Goal: Task Accomplishment & Management: Use online tool/utility

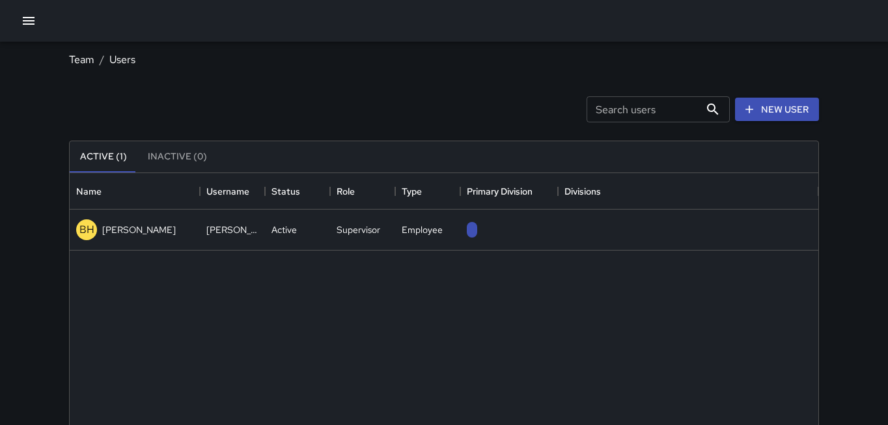
scroll to position [586, 749]
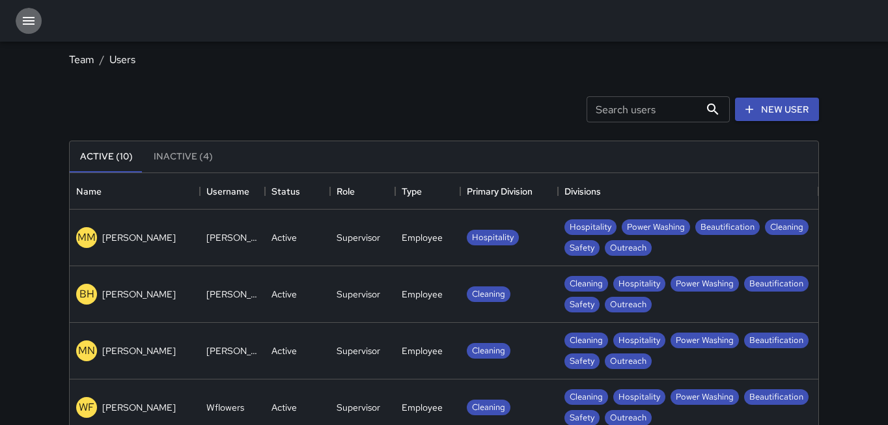
click at [33, 25] on icon "button" at bounding box center [29, 21] width 16 height 16
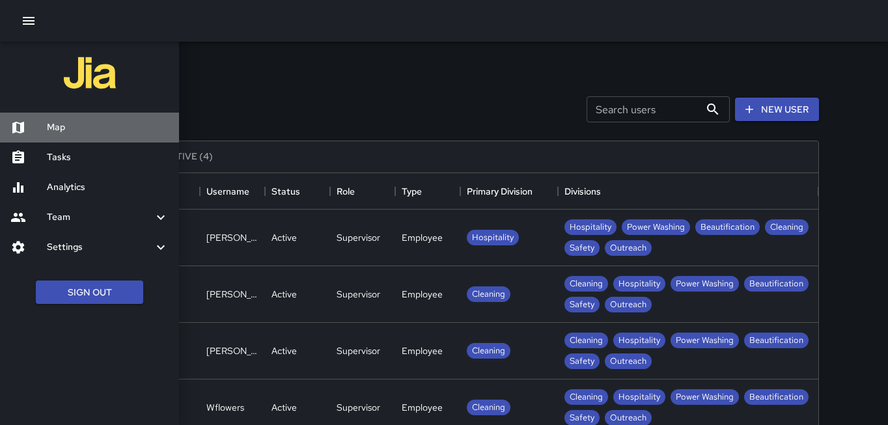
click at [81, 130] on h6 "Map" at bounding box center [108, 127] width 122 height 14
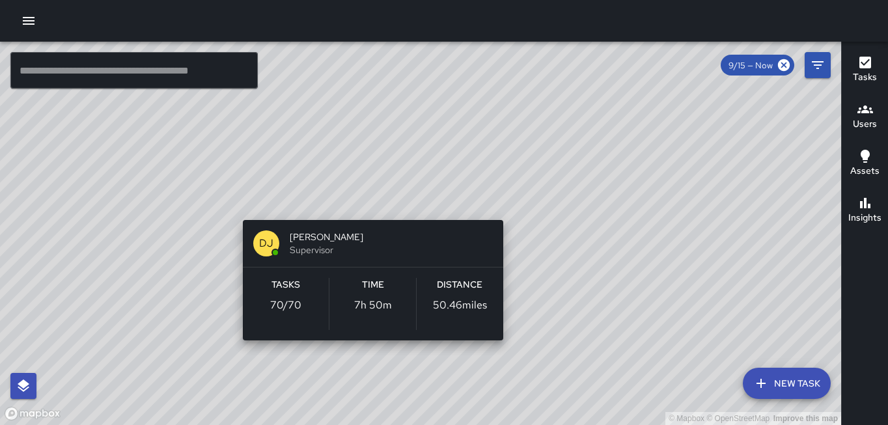
click at [368, 204] on div "© Mapbox © OpenStreetMap Improve this map DJ [PERSON_NAME] Supervisor Tasks 70 …" at bounding box center [420, 234] width 841 height 384
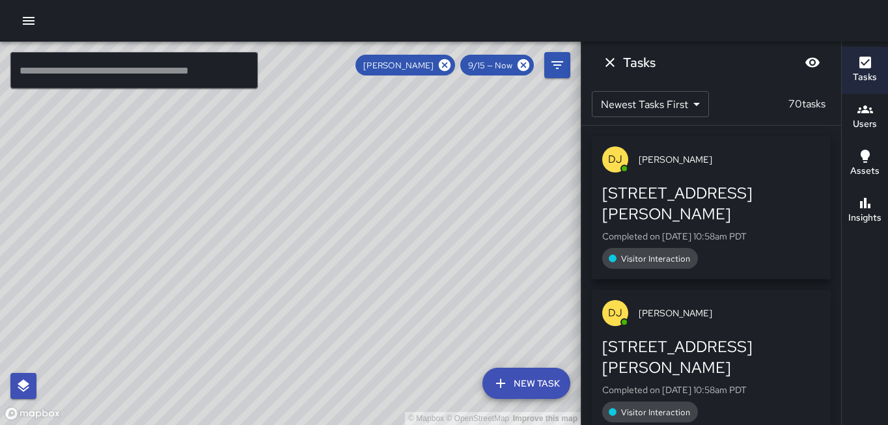
drag, startPoint x: 448, startPoint y: 330, endPoint x: 387, endPoint y: 279, distance: 78.6
click at [387, 275] on div "© Mapbox © OpenStreetMap Improve this map" at bounding box center [290, 234] width 581 height 384
click at [399, 270] on div "© Mapbox © OpenStreetMap Improve this map" at bounding box center [290, 234] width 581 height 384
drag, startPoint x: 382, startPoint y: 313, endPoint x: 370, endPoint y: 262, distance: 52.1
click at [370, 261] on div "© Mapbox © OpenStreetMap Improve this map" at bounding box center [290, 234] width 581 height 384
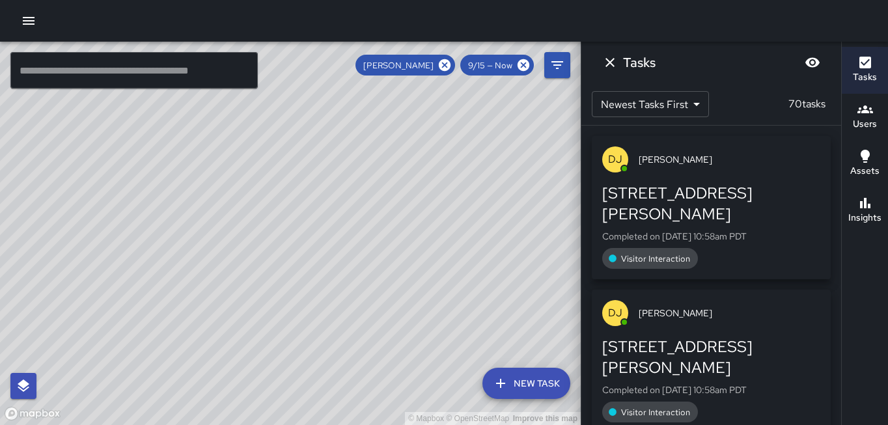
drag, startPoint x: 353, startPoint y: 330, endPoint x: 322, endPoint y: 288, distance: 52.6
click at [337, 283] on div "© Mapbox © OpenStreetMap Improve this map" at bounding box center [290, 234] width 581 height 384
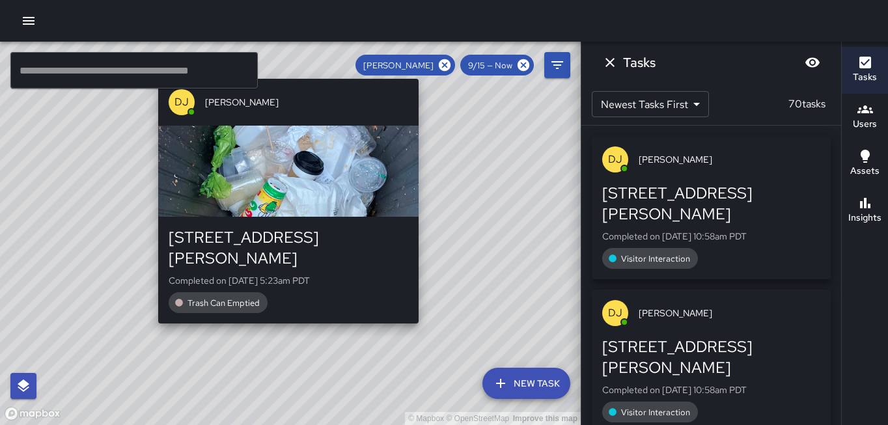
click at [283, 311] on div "© Mapbox © OpenStreetMap Improve this map DJ [PERSON_NAME] [STREET_ADDRESS][PER…" at bounding box center [290, 234] width 581 height 384
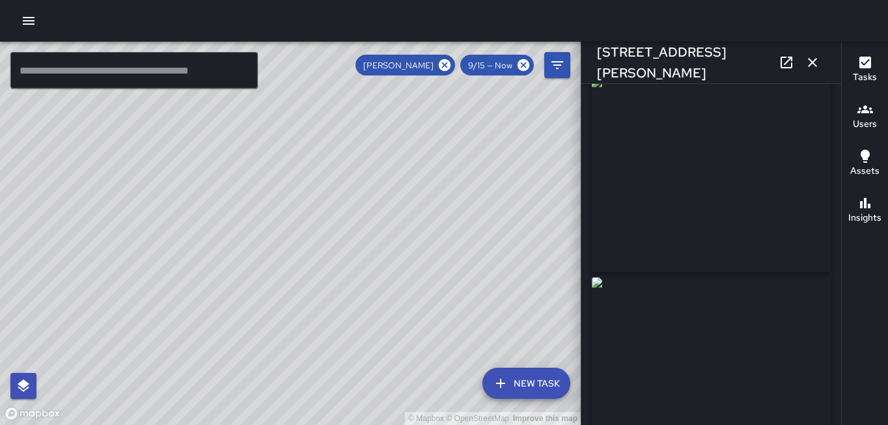
scroll to position [10, 0]
click at [818, 61] on icon "button" at bounding box center [813, 63] width 16 height 16
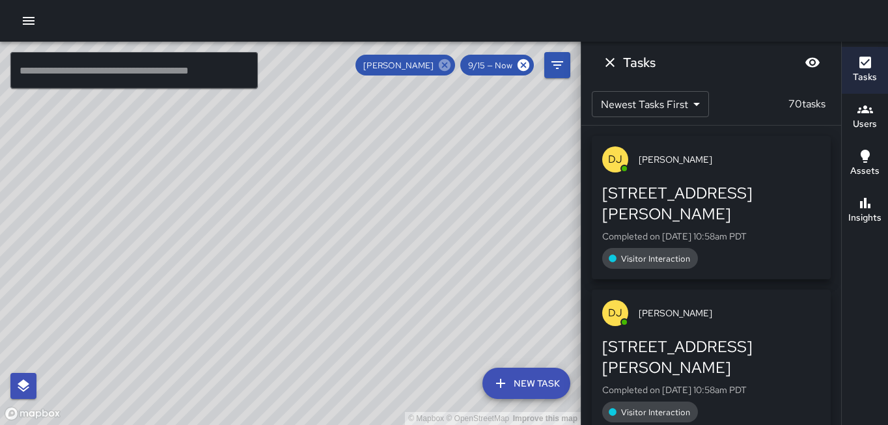
click at [446, 69] on icon at bounding box center [445, 65] width 12 height 12
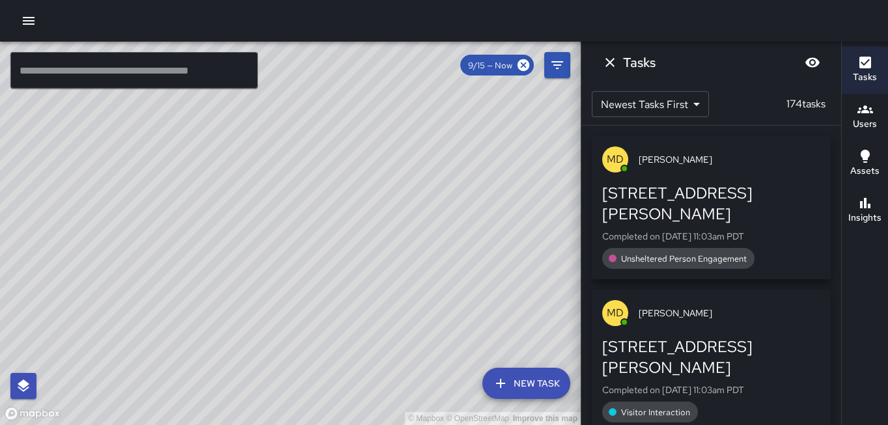
drag, startPoint x: 524, startPoint y: 221, endPoint x: 380, endPoint y: 225, distance: 144.6
click at [380, 225] on div "© Mapbox © OpenStreetMap Improve this map" at bounding box center [290, 234] width 581 height 384
click at [608, 64] on icon "Dismiss" at bounding box center [610, 62] width 9 height 9
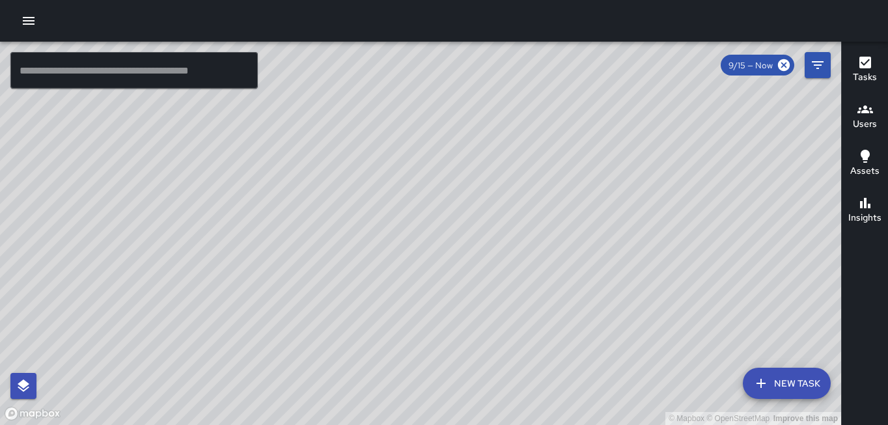
drag, startPoint x: 546, startPoint y: 206, endPoint x: 420, endPoint y: 223, distance: 126.9
click at [420, 223] on div "© Mapbox © OpenStreetMap Improve this map" at bounding box center [420, 234] width 841 height 384
drag, startPoint x: 446, startPoint y: 226, endPoint x: 451, endPoint y: 243, distance: 17.5
click at [451, 243] on div "© Mapbox © OpenStreetMap Improve this map" at bounding box center [420, 234] width 841 height 384
drag, startPoint x: 391, startPoint y: 293, endPoint x: 407, endPoint y: 295, distance: 16.4
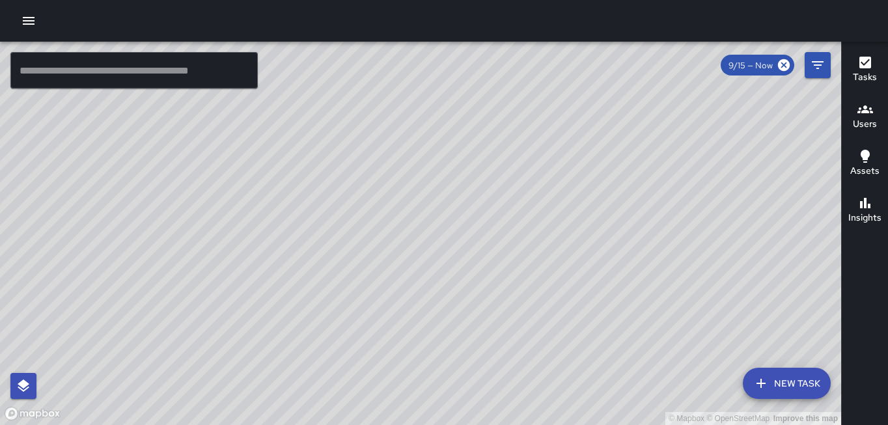
click at [407, 295] on div "© Mapbox © OpenStreetMap Improve this map" at bounding box center [420, 234] width 841 height 384
drag, startPoint x: 460, startPoint y: 344, endPoint x: 468, endPoint y: 313, distance: 31.6
click at [468, 313] on div "© Mapbox © OpenStreetMap Improve this map" at bounding box center [420, 234] width 841 height 384
drag, startPoint x: 413, startPoint y: 345, endPoint x: 485, endPoint y: 297, distance: 86.5
click at [485, 297] on div "© Mapbox © OpenStreetMap Improve this map" at bounding box center [420, 234] width 841 height 384
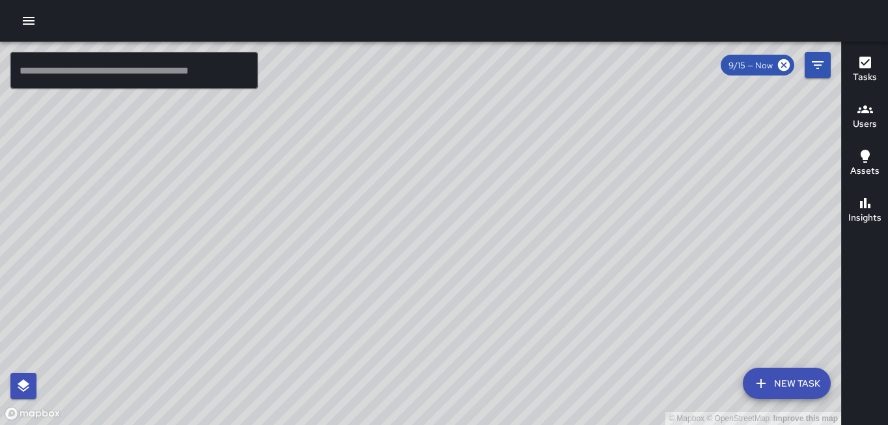
drag, startPoint x: 286, startPoint y: 244, endPoint x: 305, endPoint y: 319, distance: 77.9
click at [305, 319] on div "© Mapbox © OpenStreetMap Improve this map" at bounding box center [420, 234] width 841 height 384
click at [779, 382] on button "New Task" at bounding box center [787, 383] width 88 height 31
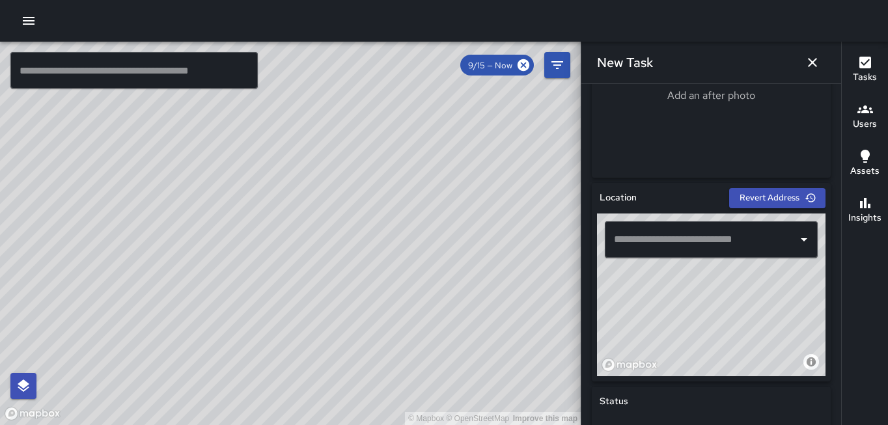
scroll to position [314, 0]
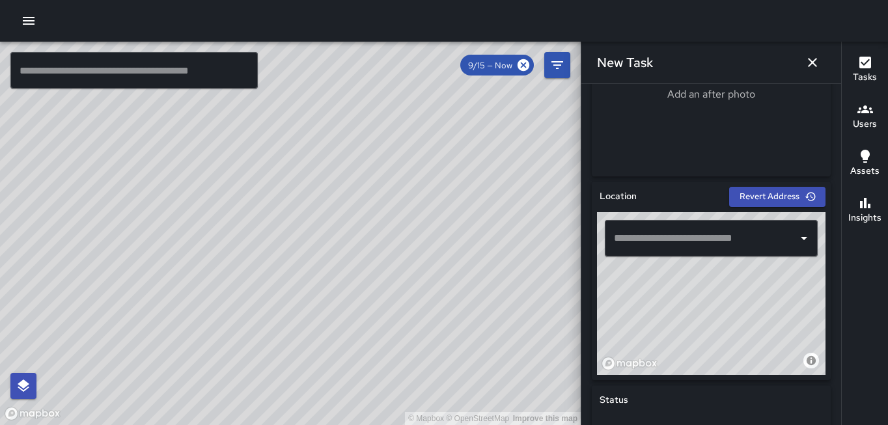
drag, startPoint x: 659, startPoint y: 342, endPoint x: 668, endPoint y: 287, distance: 56.0
click at [668, 287] on div "© Mapbox © OpenStreetMap Improve this map" at bounding box center [711, 293] width 229 height 163
drag, startPoint x: 658, startPoint y: 333, endPoint x: 679, endPoint y: 293, distance: 45.7
click at [679, 293] on div "© Mapbox © OpenStreetMap Improve this map" at bounding box center [711, 293] width 229 height 163
drag, startPoint x: 689, startPoint y: 330, endPoint x: 699, endPoint y: 273, distance: 57.6
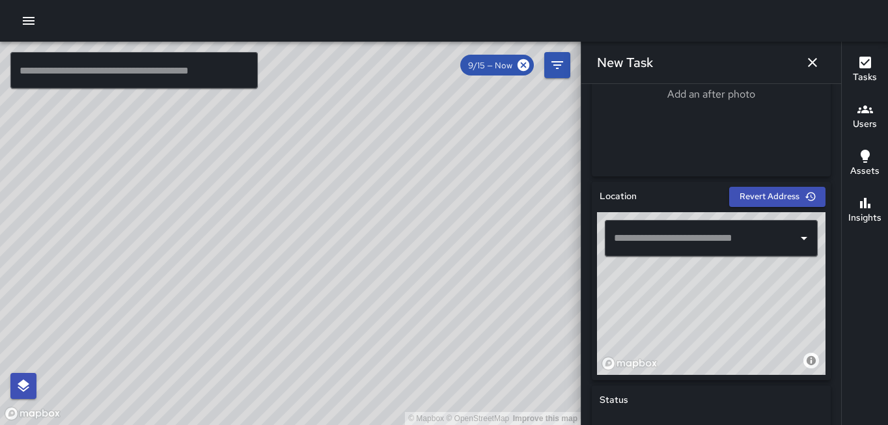
click at [699, 275] on div "© Mapbox © OpenStreetMap Improve this map" at bounding box center [711, 293] width 229 height 163
drag, startPoint x: 695, startPoint y: 330, endPoint x: 708, endPoint y: 292, distance: 40.6
click at [707, 281] on div "© Mapbox © OpenStreetMap Improve this map" at bounding box center [711, 293] width 229 height 163
drag, startPoint x: 699, startPoint y: 298, endPoint x: 699, endPoint y: 331, distance: 32.6
click at [697, 333] on div "© Mapbox © OpenStreetMap Improve this map" at bounding box center [711, 293] width 229 height 163
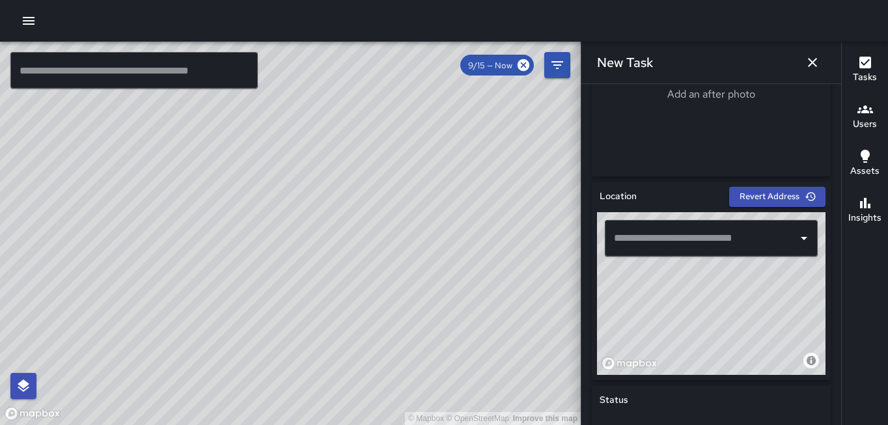
drag, startPoint x: 681, startPoint y: 296, endPoint x: 791, endPoint y: 302, distance: 110.2
click at [791, 302] on div "© Mapbox © OpenStreetMap Improve this map" at bounding box center [711, 293] width 229 height 163
drag, startPoint x: 714, startPoint y: 289, endPoint x: 710, endPoint y: 311, distance: 22.5
click at [725, 320] on div "© Mapbox © OpenStreetMap Improve this map" at bounding box center [711, 293] width 229 height 163
drag, startPoint x: 713, startPoint y: 309, endPoint x: 716, endPoint y: 317, distance: 7.6
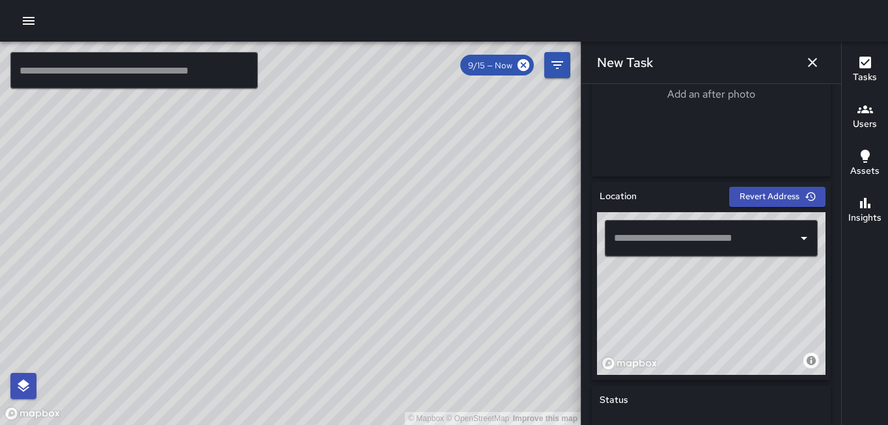
click at [714, 318] on div "© Mapbox © OpenStreetMap Improve this map" at bounding box center [711, 293] width 229 height 163
click at [722, 323] on div "© Mapbox © OpenStreetMap Improve this map" at bounding box center [711, 293] width 229 height 163
type input "**********"
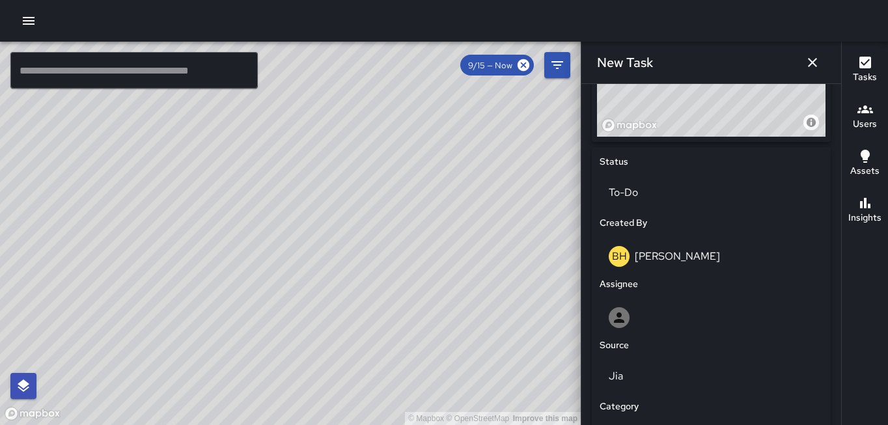
scroll to position [555, 0]
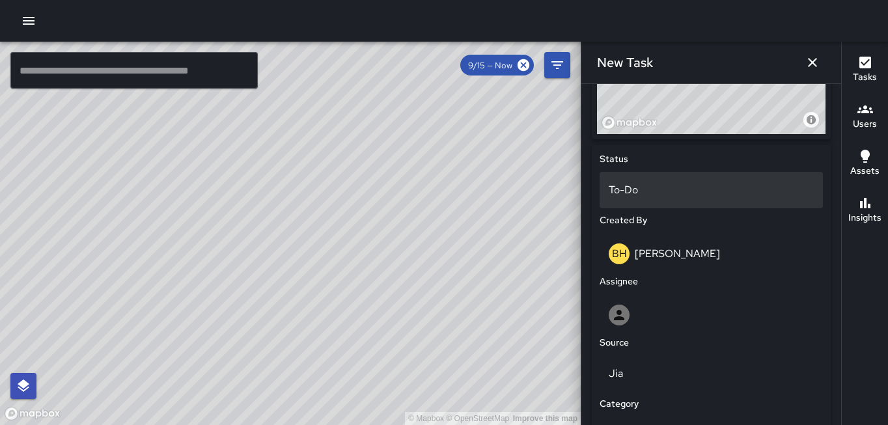
click at [649, 191] on p "To-Do" at bounding box center [711, 190] width 205 height 16
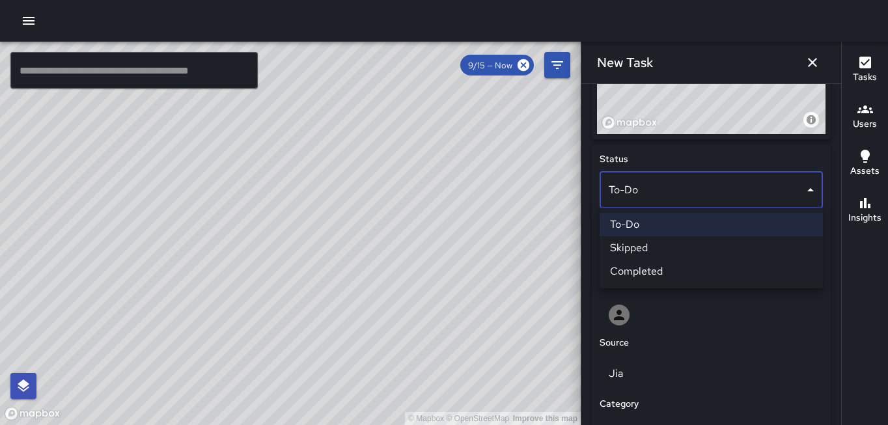
click at [589, 178] on div at bounding box center [444, 212] width 888 height 425
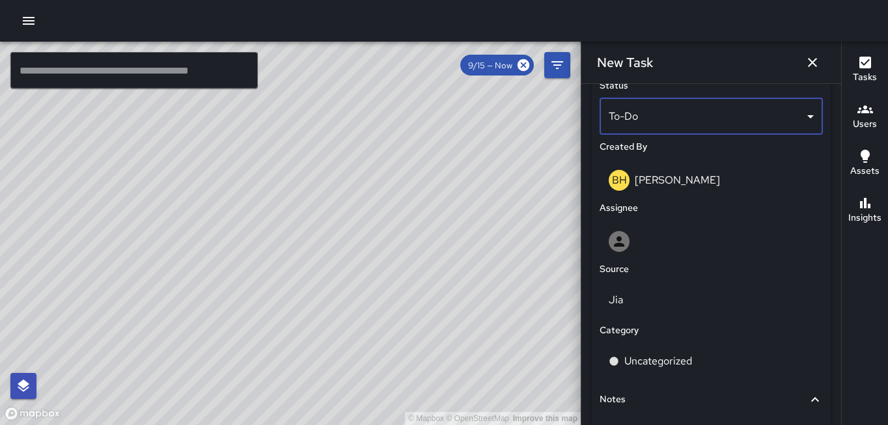
scroll to position [643, 0]
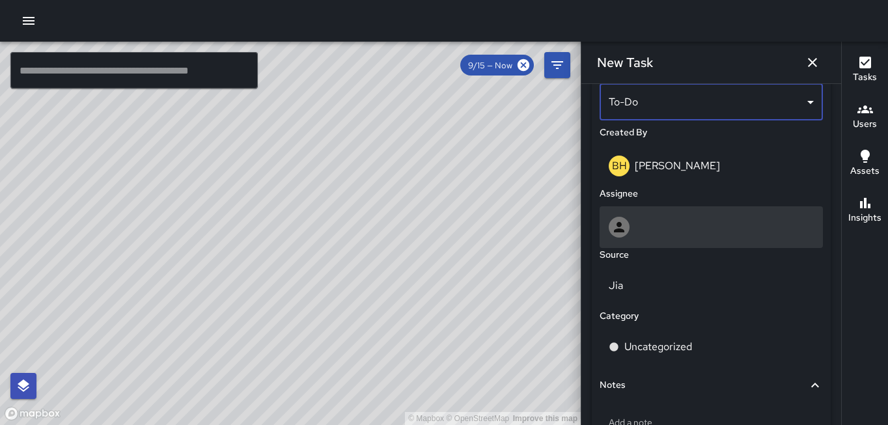
click at [629, 229] on div at bounding box center [619, 227] width 21 height 21
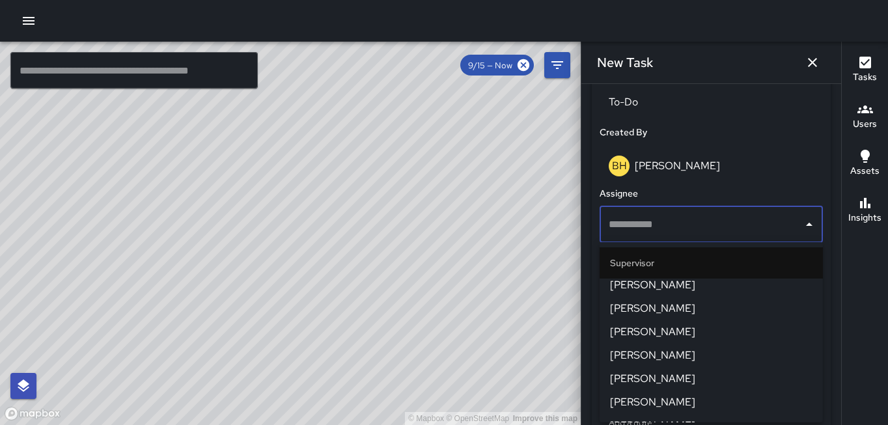
scroll to position [28, 0]
click at [596, 269] on div "Status To-Do Created By BH [PERSON_NAME] Assignee ​ Source Jia Category Uncateg…" at bounding box center [711, 259] width 239 height 401
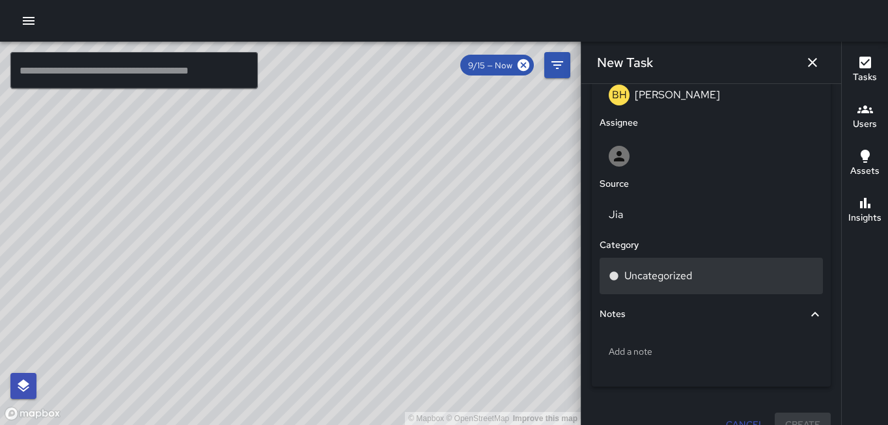
scroll to position [715, 0]
click at [729, 266] on div "Uncategorized" at bounding box center [711, 275] width 223 height 36
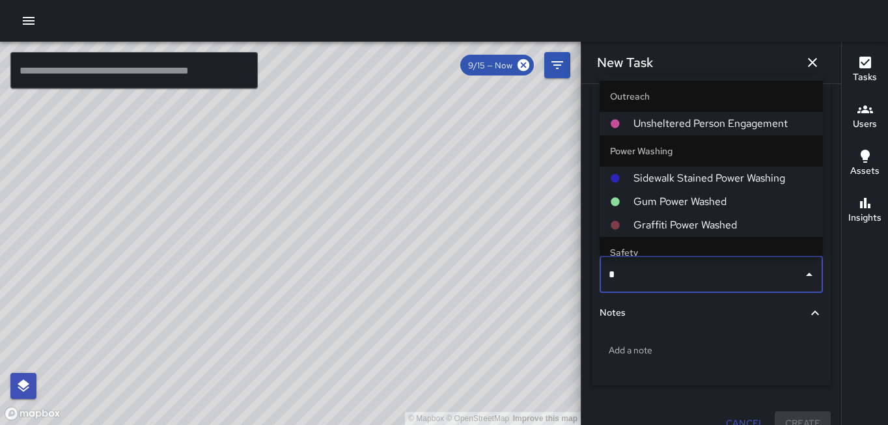
scroll to position [0, 0]
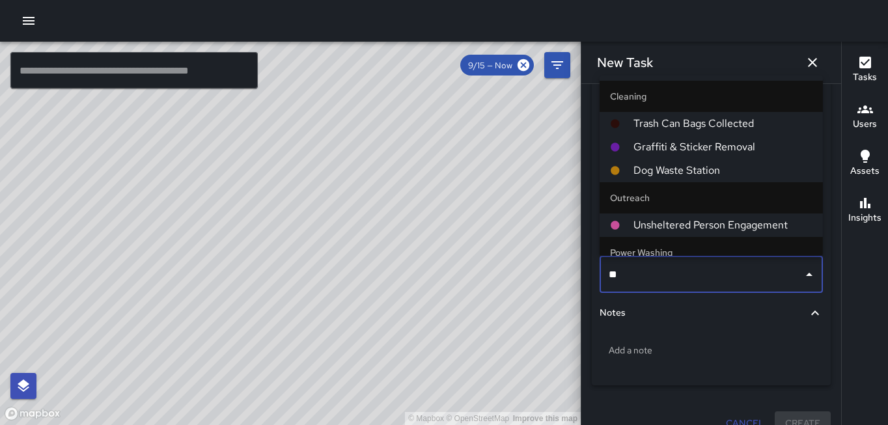
type input "***"
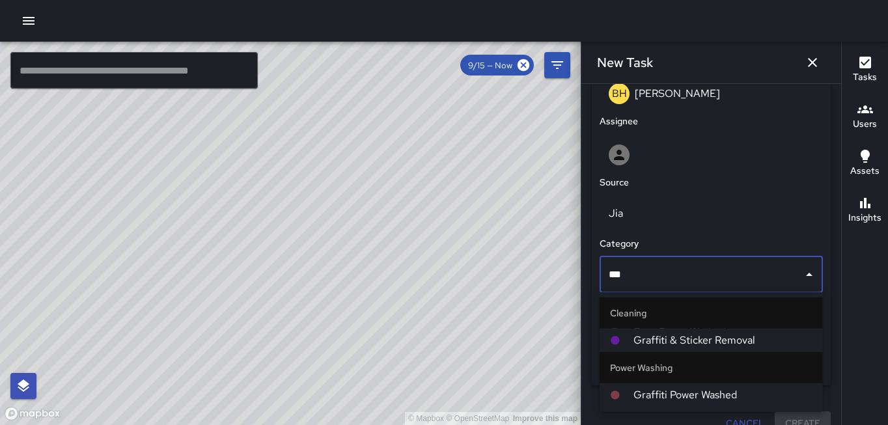
click at [762, 346] on span "Graffiti & Sticker Removal" at bounding box center [723, 341] width 179 height 16
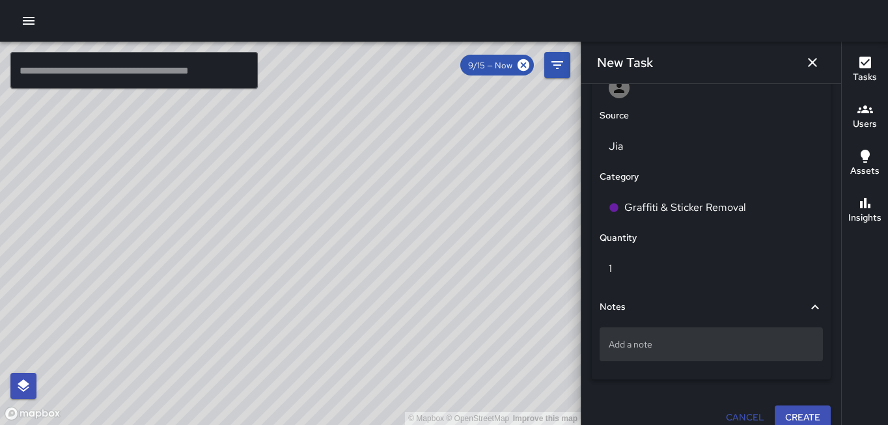
scroll to position [787, 0]
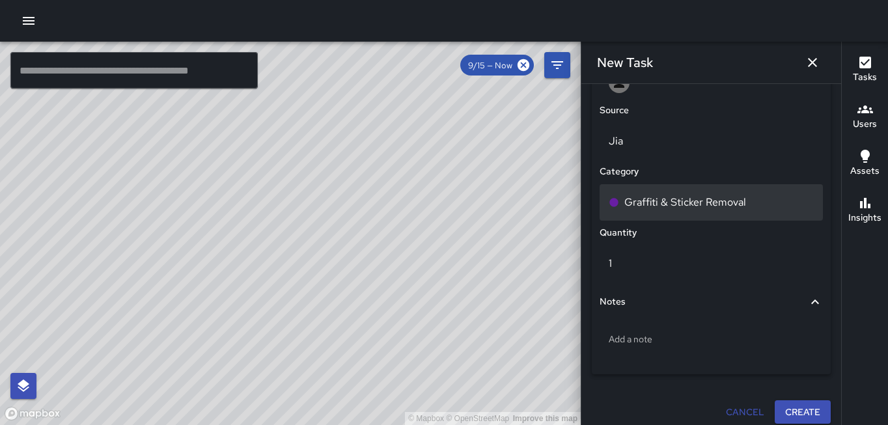
click at [757, 202] on div "Graffiti & Sticker Removal" at bounding box center [711, 203] width 205 height 16
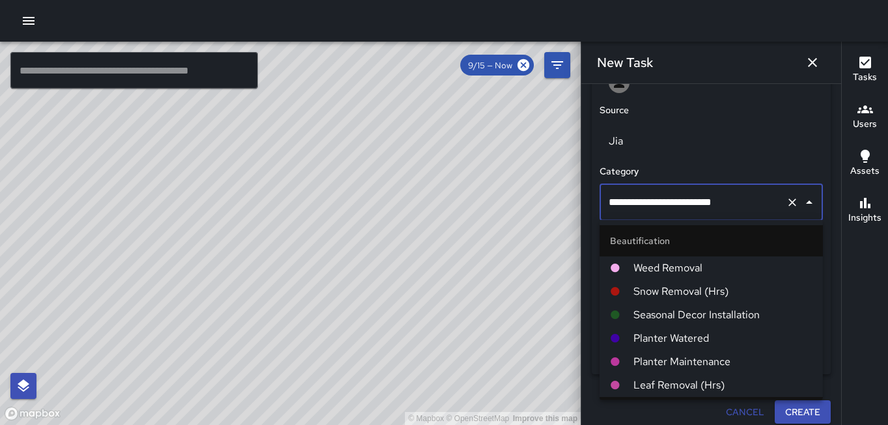
scroll to position [216, 0]
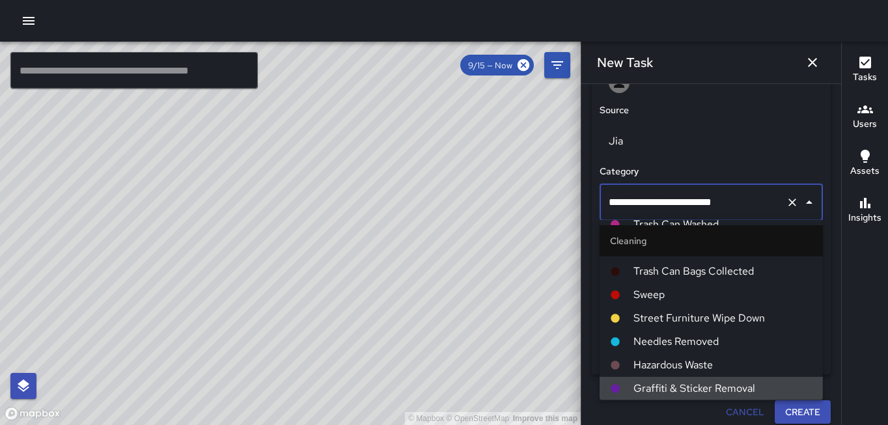
click at [789, 202] on icon "Clear" at bounding box center [792, 202] width 13 height 13
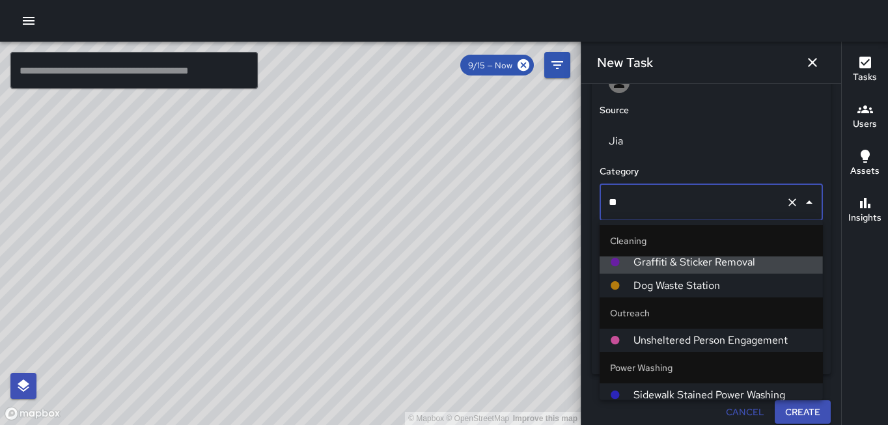
scroll to position [0, 0]
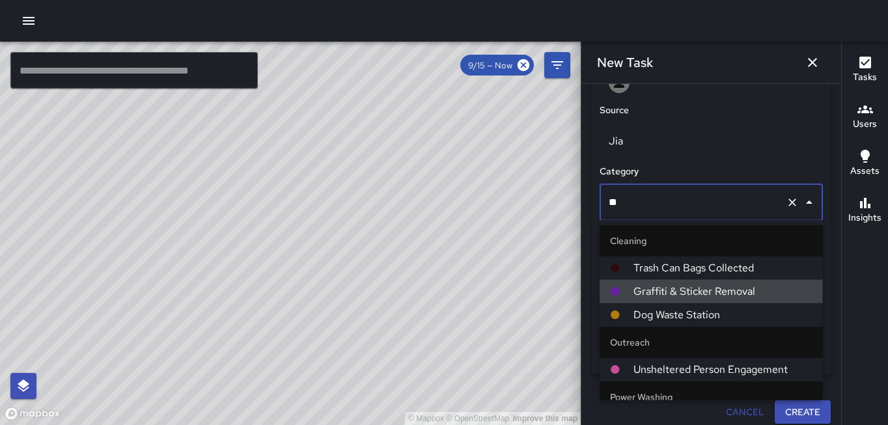
type input "***"
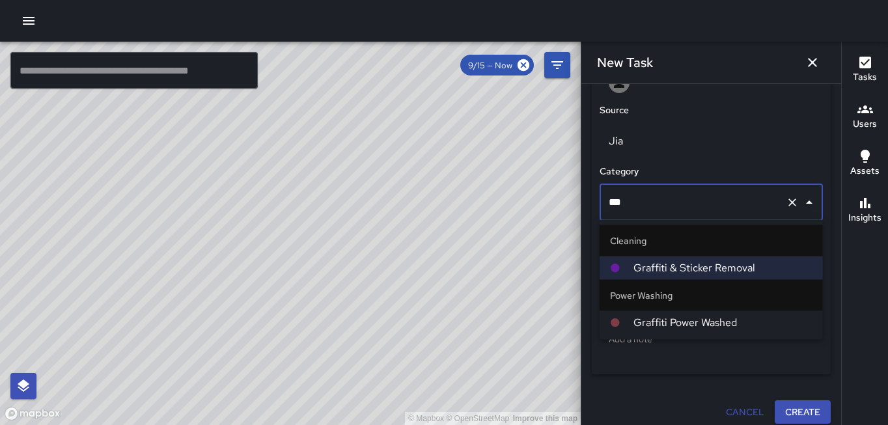
click at [703, 326] on span "Graffiti Power Washed" at bounding box center [723, 323] width 179 height 16
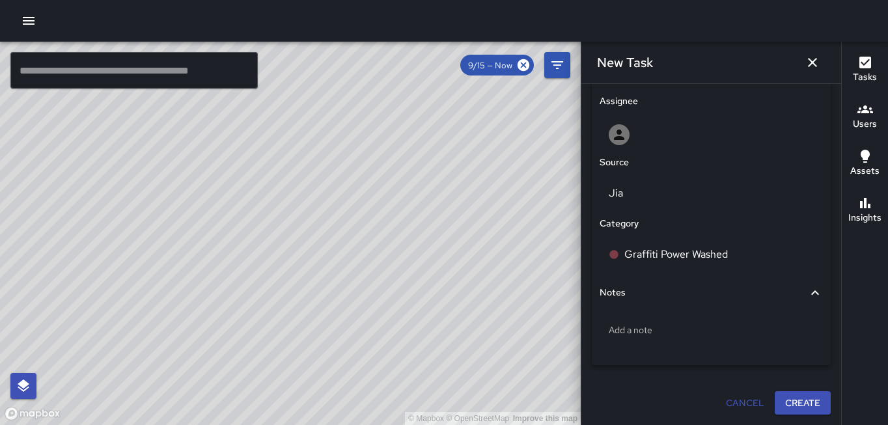
scroll to position [735, 0]
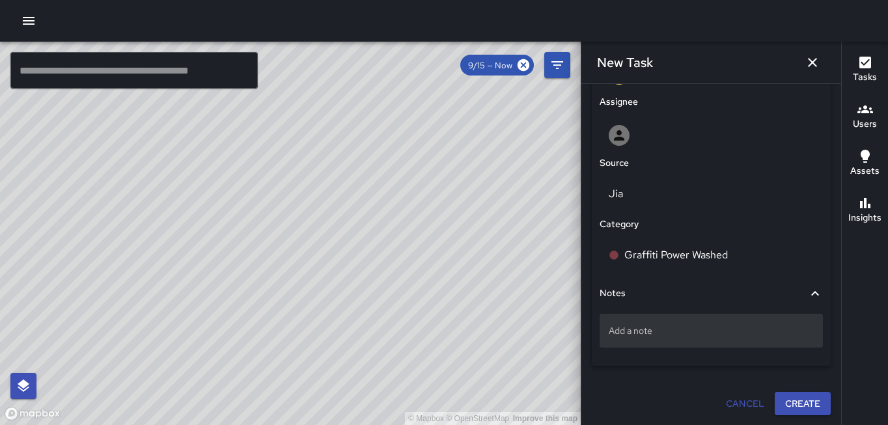
click at [690, 333] on p "Add a note" at bounding box center [711, 330] width 205 height 13
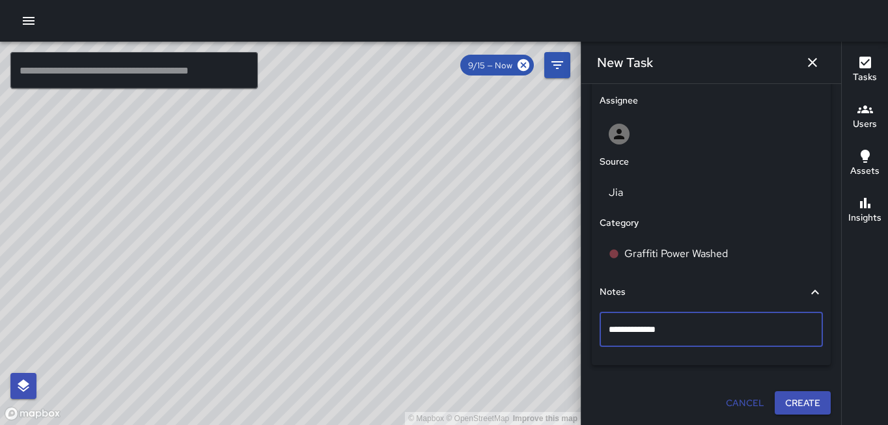
type textarea "**********"
click at [813, 63] on icon "button" at bounding box center [812, 62] width 9 height 9
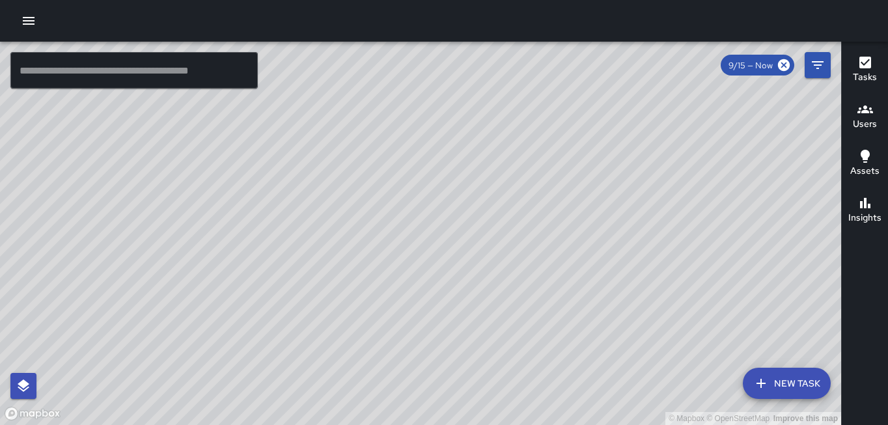
drag, startPoint x: 691, startPoint y: 257, endPoint x: 582, endPoint y: 254, distance: 108.8
click at [583, 254] on div "© Mapbox © OpenStreetMap Improve this map" at bounding box center [420, 234] width 841 height 384
drag, startPoint x: 645, startPoint y: 251, endPoint x: 537, endPoint y: 273, distance: 109.6
click at [537, 273] on div "© Mapbox © OpenStreetMap Improve this map" at bounding box center [420, 234] width 841 height 384
drag, startPoint x: 613, startPoint y: 275, endPoint x: 538, endPoint y: 287, distance: 75.7
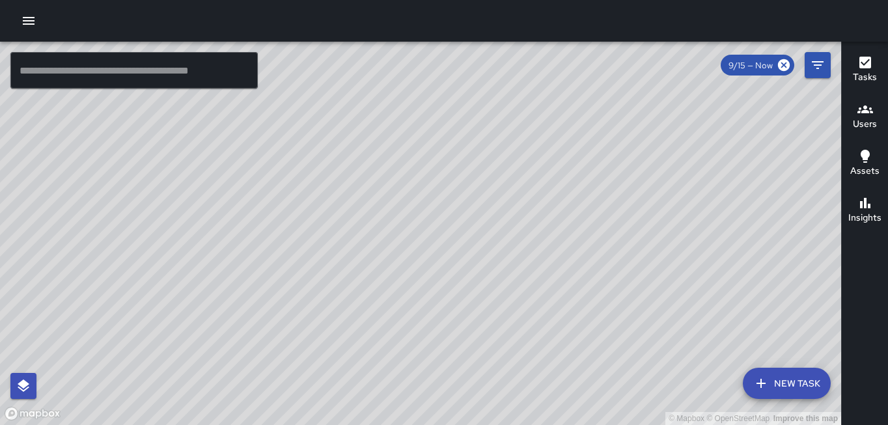
click at [538, 287] on div "© Mapbox © OpenStreetMap Improve this map" at bounding box center [420, 234] width 841 height 384
drag, startPoint x: 539, startPoint y: 283, endPoint x: 455, endPoint y: 334, distance: 98.2
click at [456, 333] on div "© Mapbox © OpenStreetMap Improve this map" at bounding box center [420, 234] width 841 height 384
